Goal: Transaction & Acquisition: Register for event/course

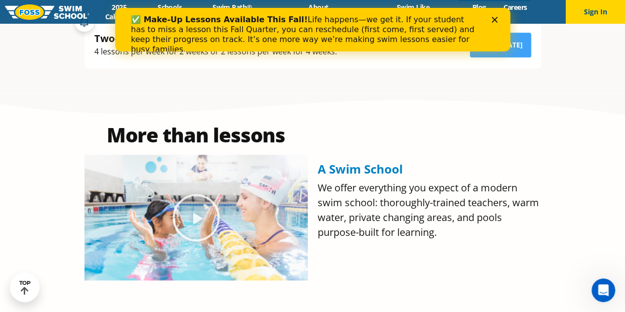
scroll to position [336, 0]
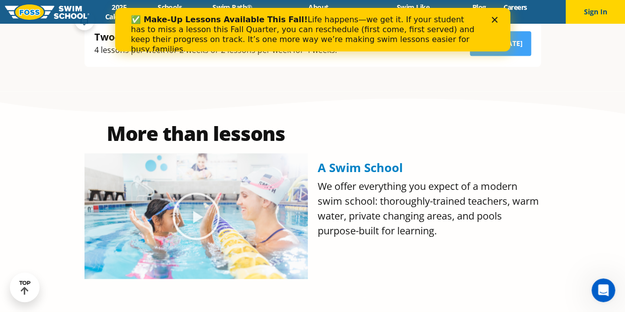
click at [493, 18] on polygon "Close" at bounding box center [494, 20] width 6 height 6
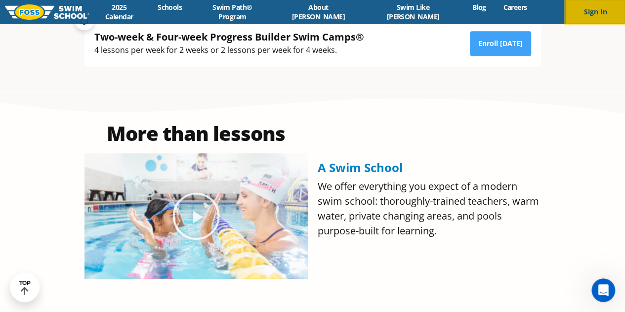
click at [585, 11] on button "Sign In" at bounding box center [595, 12] width 59 height 24
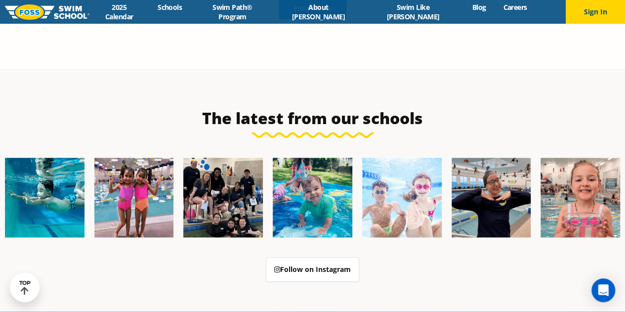
scroll to position [2082, 0]
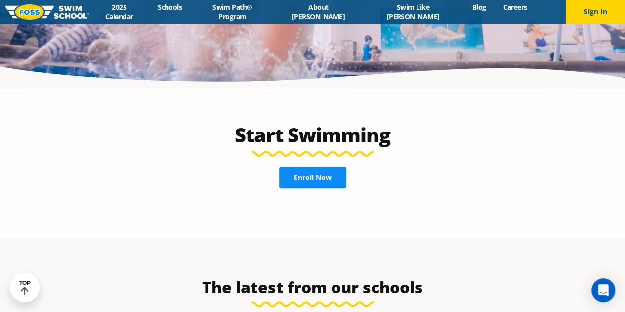
click at [316, 166] on link "Enroll Now" at bounding box center [312, 177] width 67 height 22
